Goal: Task Accomplishment & Management: Use online tool/utility

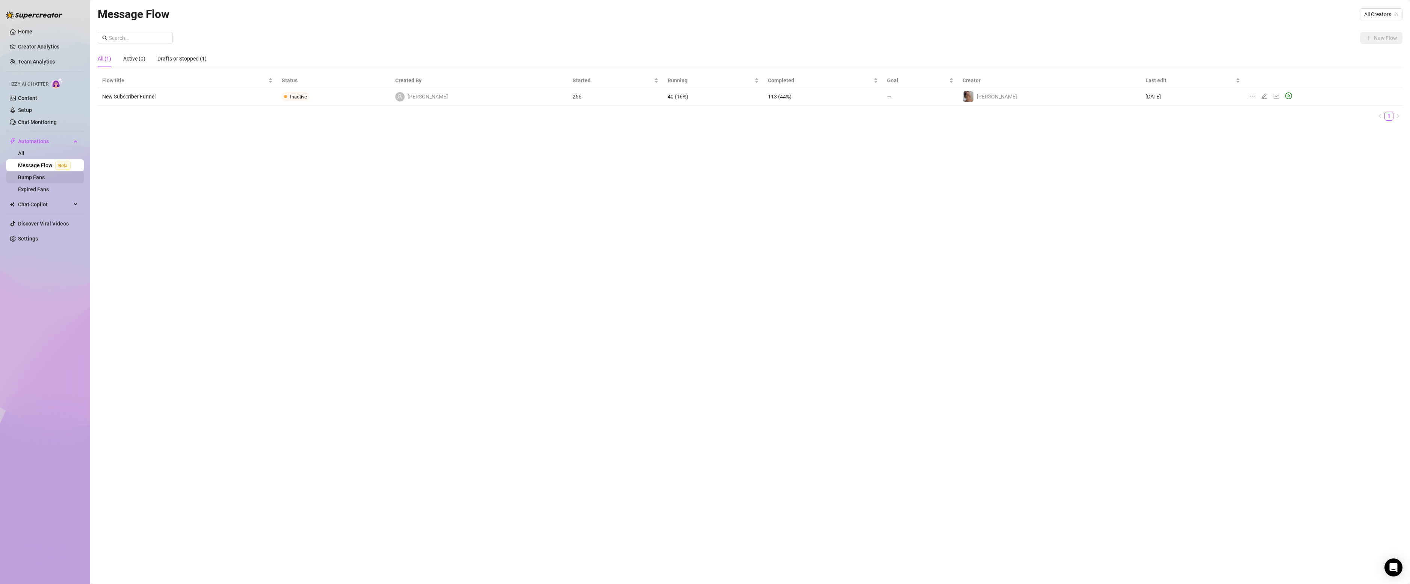
click at [34, 175] on link "Bump Fans" at bounding box center [31, 177] width 27 height 6
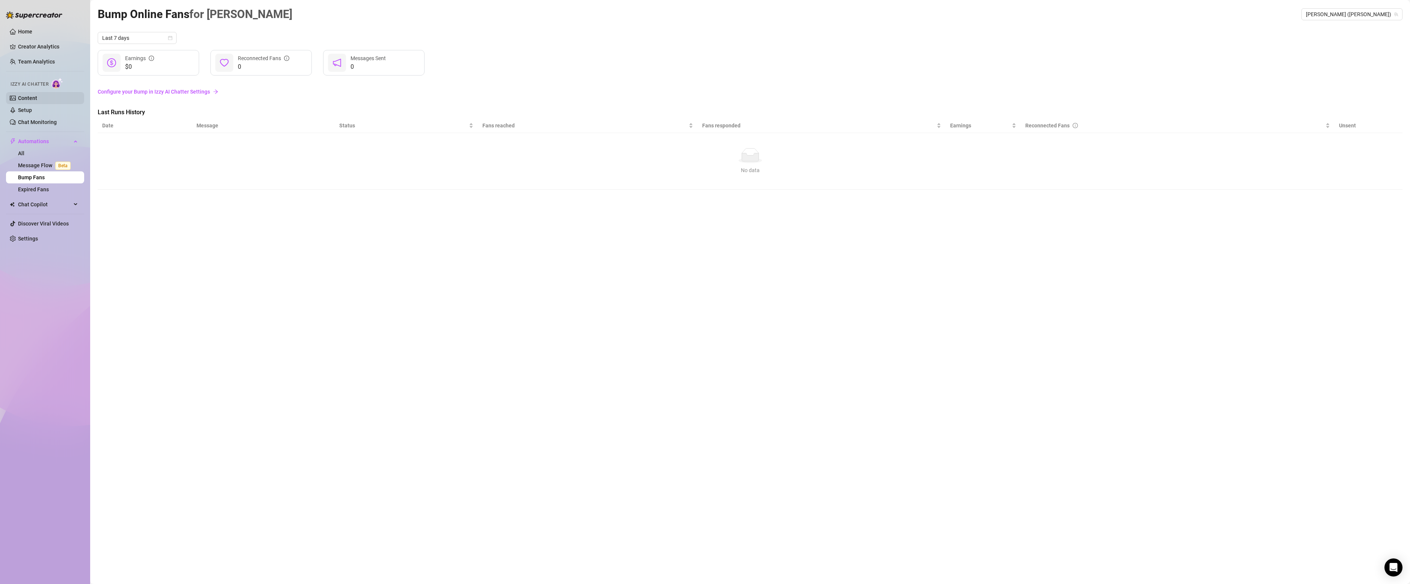
click at [27, 96] on link "Content" at bounding box center [27, 98] width 19 height 6
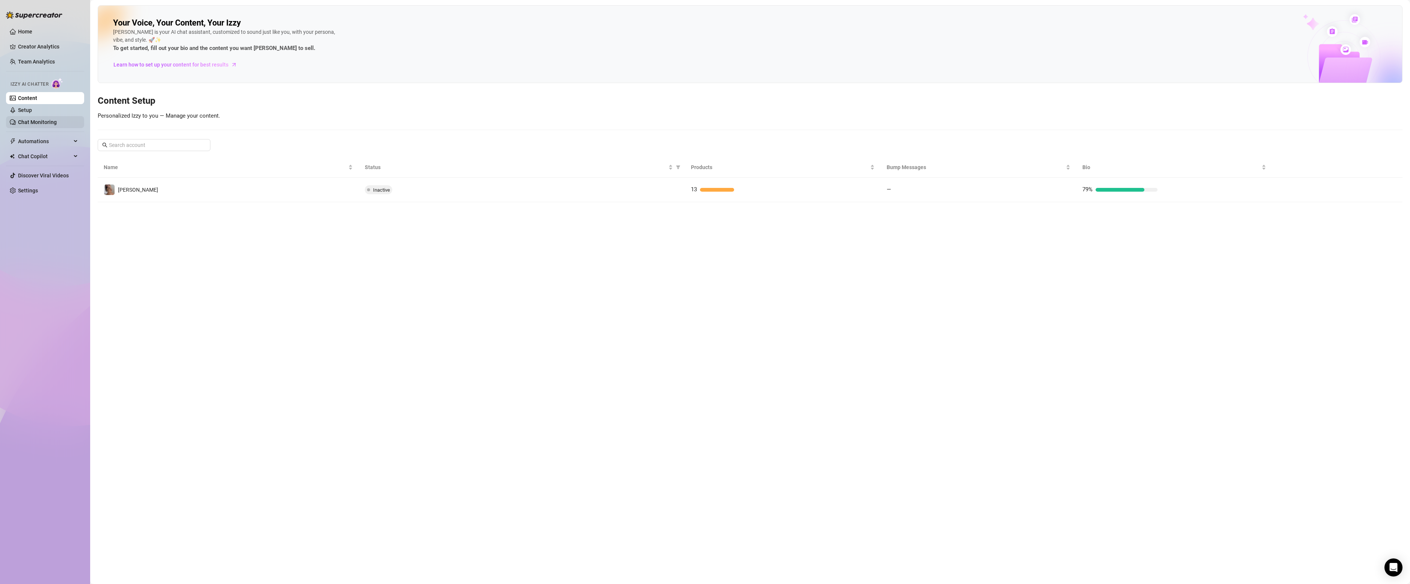
click at [30, 122] on link "Chat Monitoring" at bounding box center [37, 122] width 39 height 6
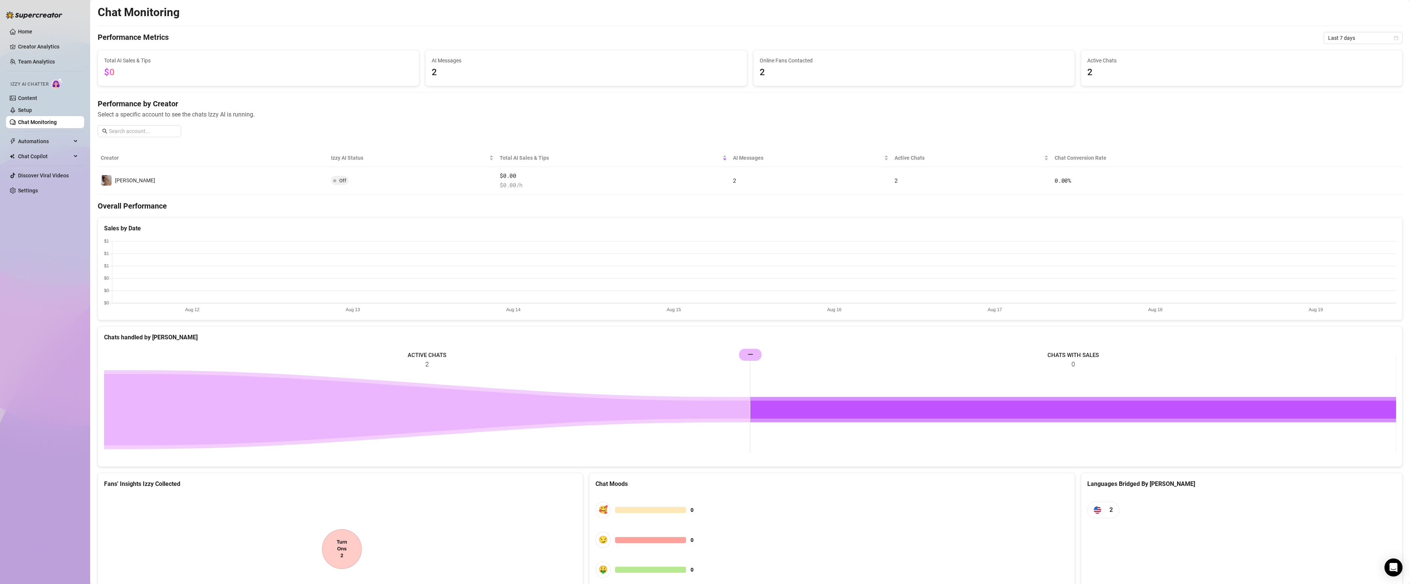
scroll to position [60, 0]
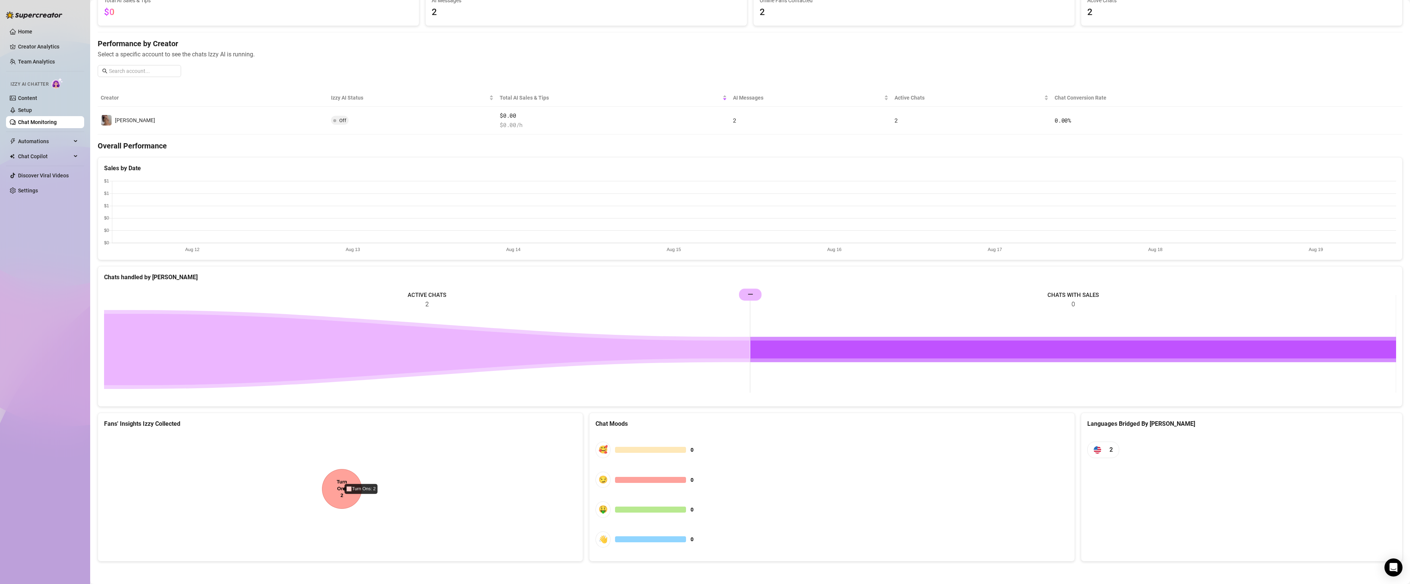
click at [338, 494] on canvas at bounding box center [340, 490] width 473 height 113
click at [348, 490] on canvas at bounding box center [340, 490] width 473 height 113
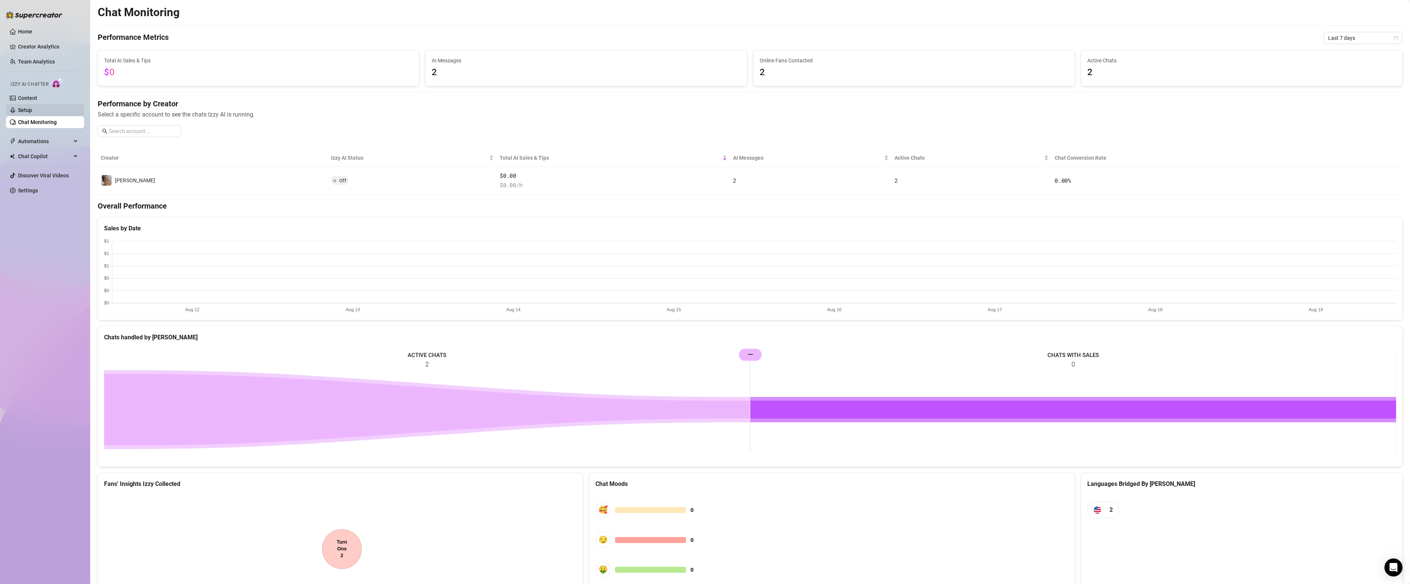
click at [32, 113] on link "Setup" at bounding box center [25, 110] width 14 height 6
